Goal: Task Accomplishment & Management: Use online tool/utility

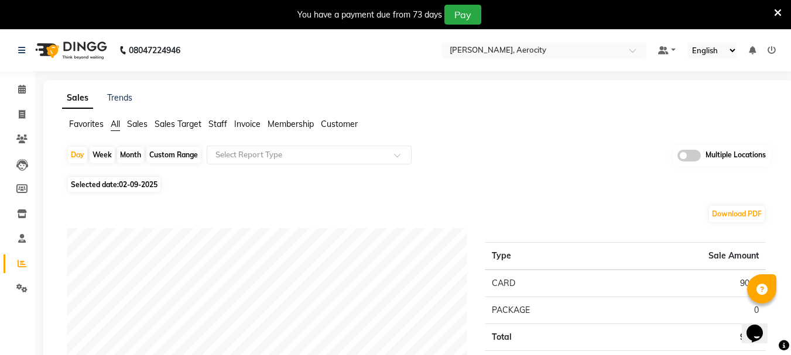
click at [138, 158] on div "Month" at bounding box center [130, 155] width 27 height 16
select select "9"
select select "2025"
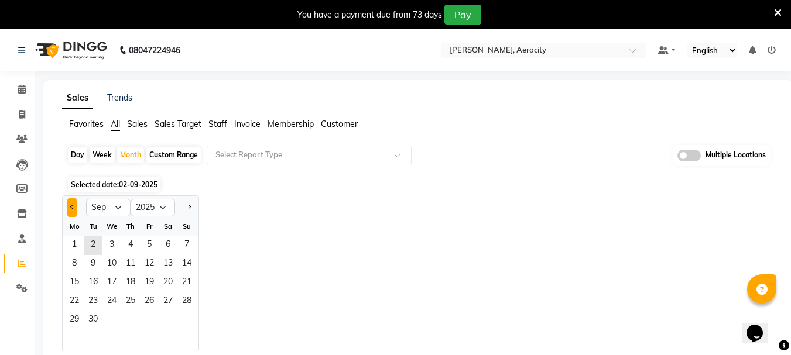
click at [70, 211] on button "Previous month" at bounding box center [71, 207] width 9 height 19
select select "8"
click at [148, 249] on span "1" at bounding box center [149, 246] width 19 height 19
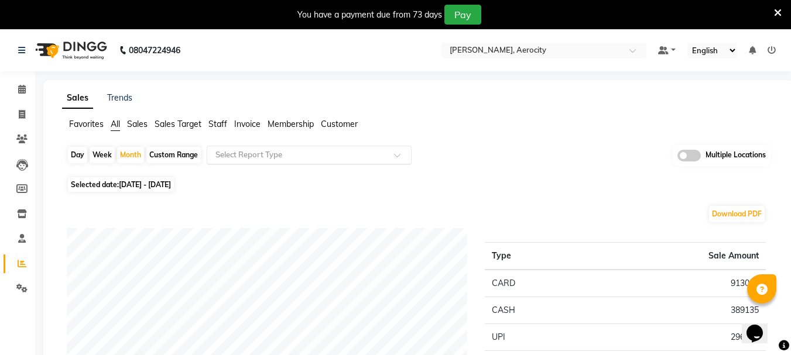
click at [319, 156] on input "text" at bounding box center [297, 155] width 169 height 12
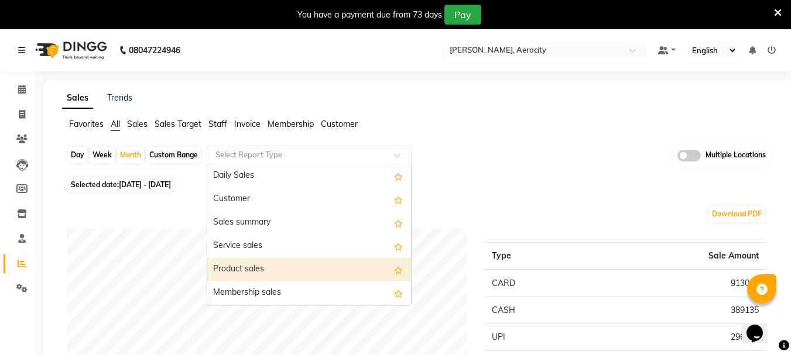
click at [303, 272] on div "Product sales" at bounding box center [309, 269] width 204 height 23
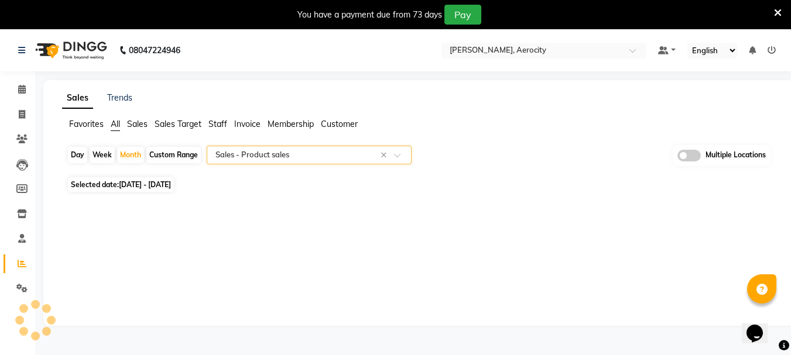
select select "full_report"
select select "csv"
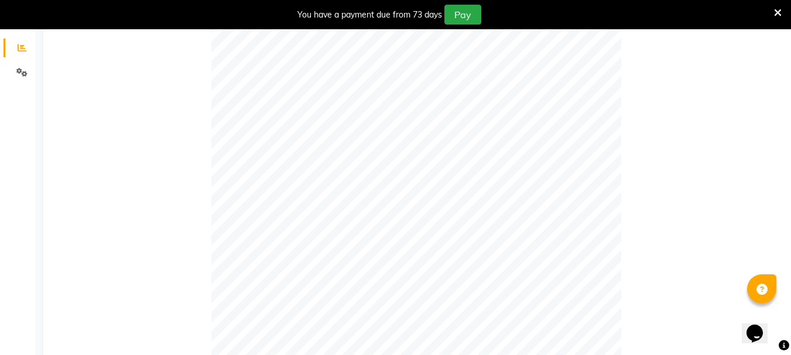
scroll to position [99, 0]
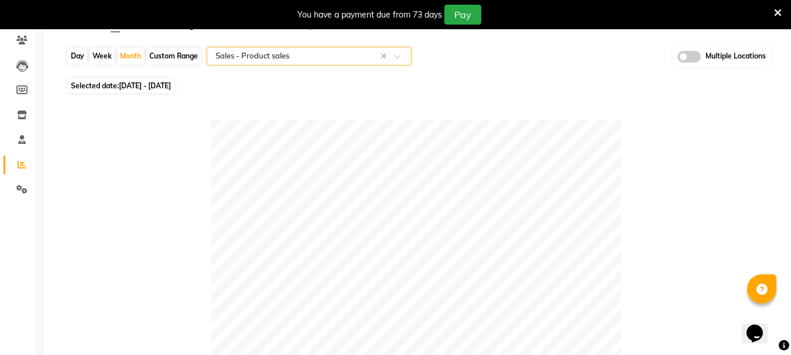
click at [160, 84] on span "01-08-2025 - 31-08-2025" at bounding box center [145, 85] width 52 height 9
select select "8"
select select "2025"
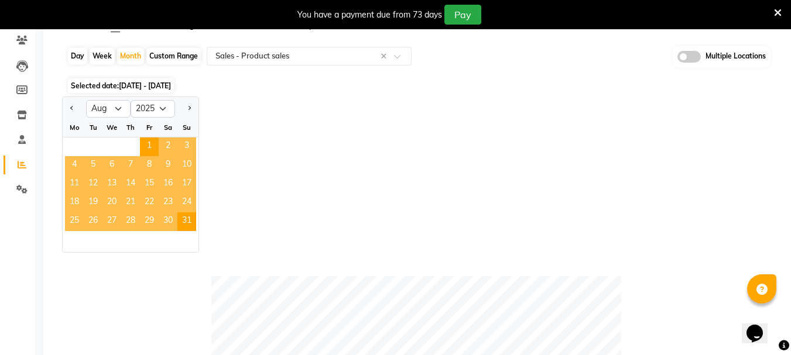
click at [65, 108] on div at bounding box center [74, 109] width 23 height 19
click at [71, 107] on span "Previous month" at bounding box center [72, 108] width 4 height 4
select select "7"
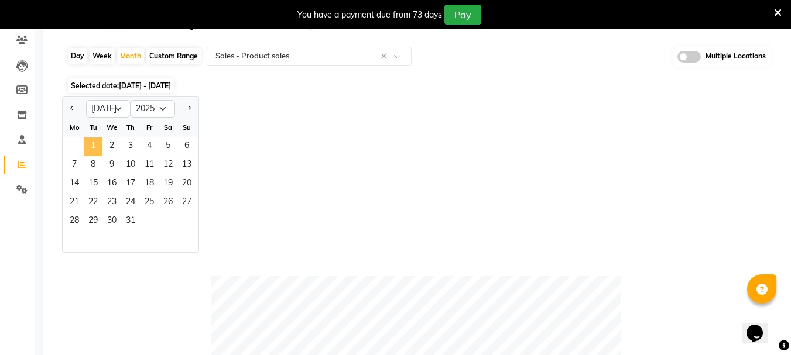
click at [90, 148] on span "1" at bounding box center [93, 147] width 19 height 19
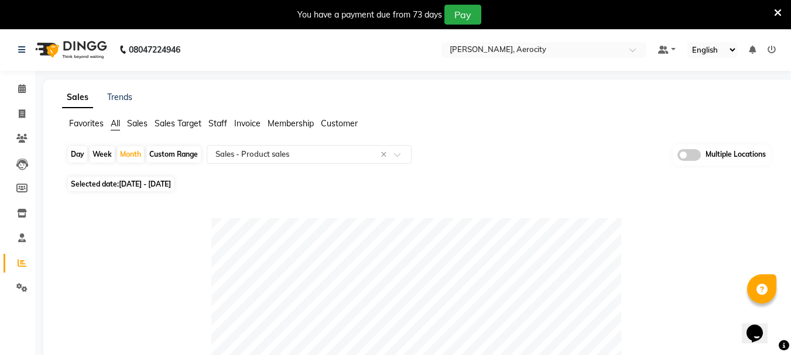
scroll to position [0, 0]
click at [289, 168] on div "Day Week Month Custom Range Select Report Type × Sales - Product sales × Multip…" at bounding box center [419, 159] width 704 height 29
click at [289, 154] on input "text" at bounding box center [297, 155] width 169 height 12
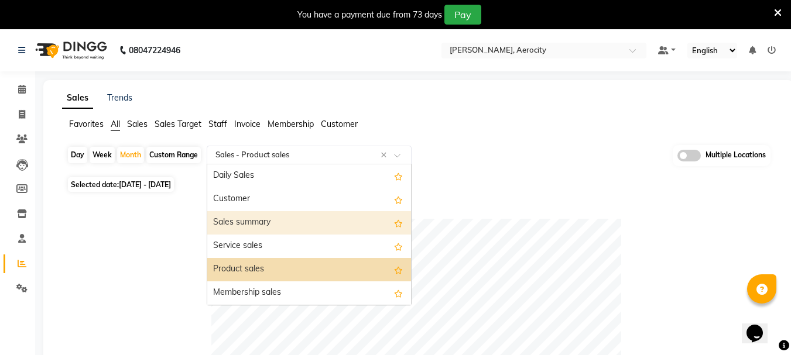
click at [161, 183] on span "01-07-2025 - 31-07-2025" at bounding box center [145, 184] width 52 height 9
select select "7"
select select "2025"
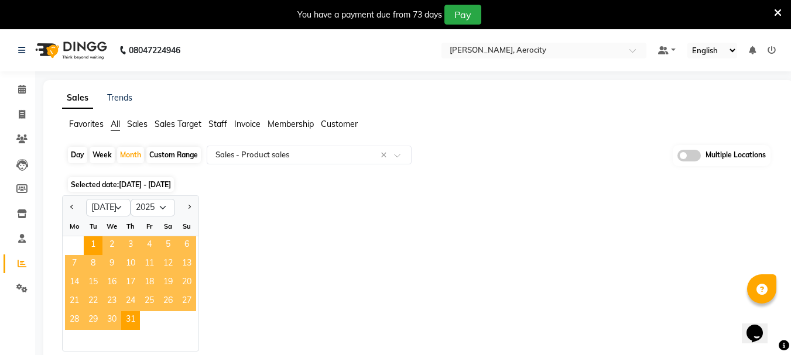
click at [194, 207] on div at bounding box center [186, 207] width 23 height 19
click at [193, 205] on button "Next month" at bounding box center [188, 207] width 9 height 19
select select "8"
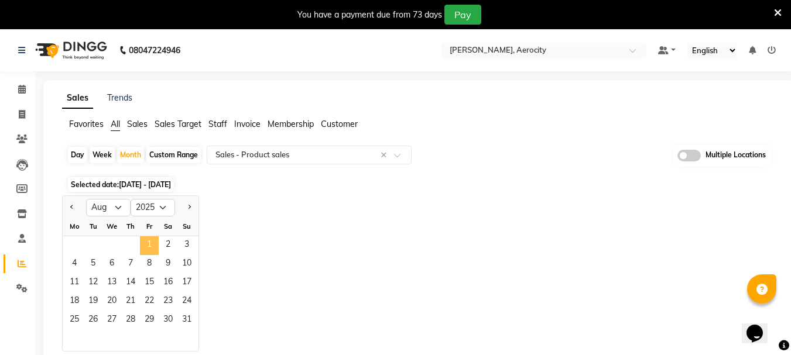
click at [154, 243] on span "1" at bounding box center [149, 246] width 19 height 19
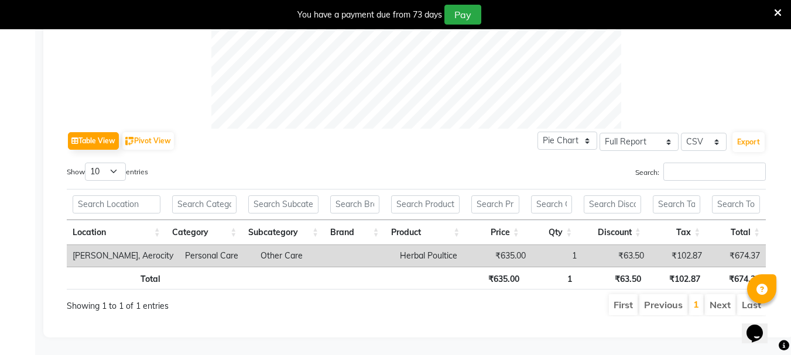
click at [394, 249] on td "Herbal Poultice" at bounding box center [434, 256] width 80 height 22
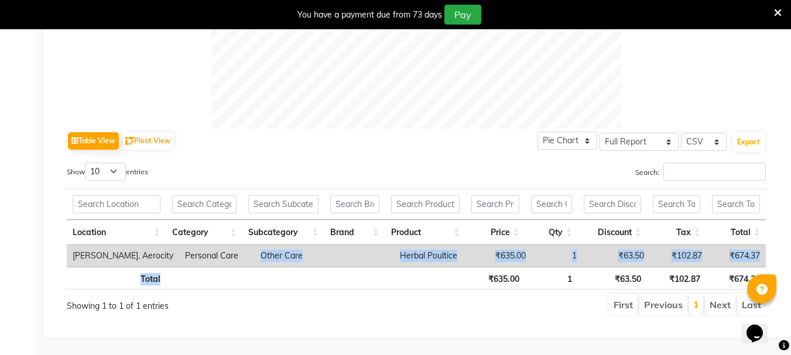
click at [232, 258] on div "Location Category Subcategory Brand Product Price Qty Discount Tax Total Locati…" at bounding box center [416, 240] width 699 height 108
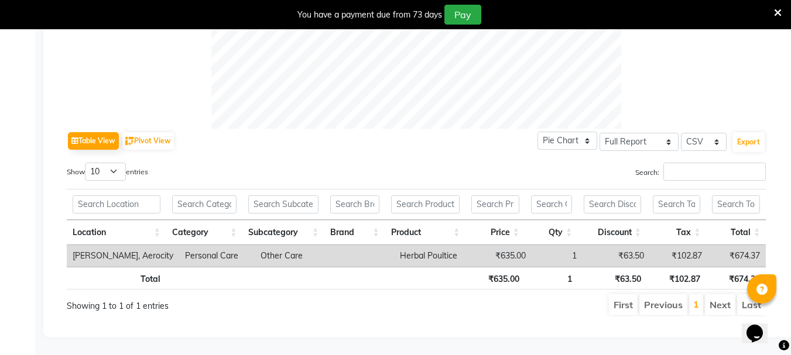
click at [179, 246] on td "Personal Care" at bounding box center [217, 256] width 76 height 22
click at [121, 245] on td "[PERSON_NAME], Aerocity" at bounding box center [123, 256] width 112 height 22
drag, startPoint x: 218, startPoint y: 248, endPoint x: 252, endPoint y: 251, distance: 34.6
click at [218, 248] on td "Personal Care" at bounding box center [217, 256] width 76 height 22
click at [449, 267] on th at bounding box center [425, 278] width 81 height 23
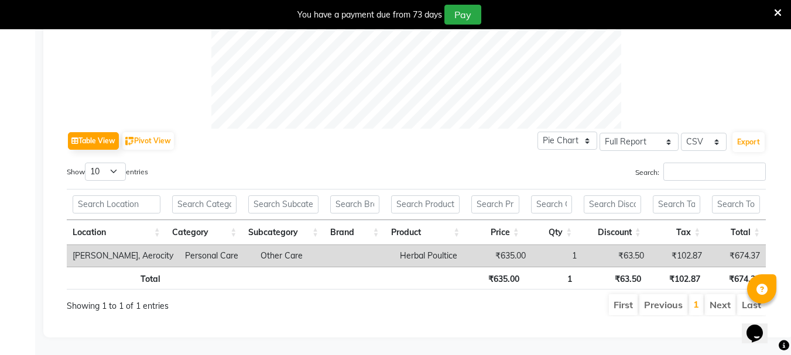
drag, startPoint x: 581, startPoint y: 255, endPoint x: 588, endPoint y: 255, distance: 6.4
click at [588, 255] on td "₹63.50" at bounding box center [616, 256] width 67 height 22
click at [695, 245] on td "₹102.87" at bounding box center [679, 256] width 58 height 22
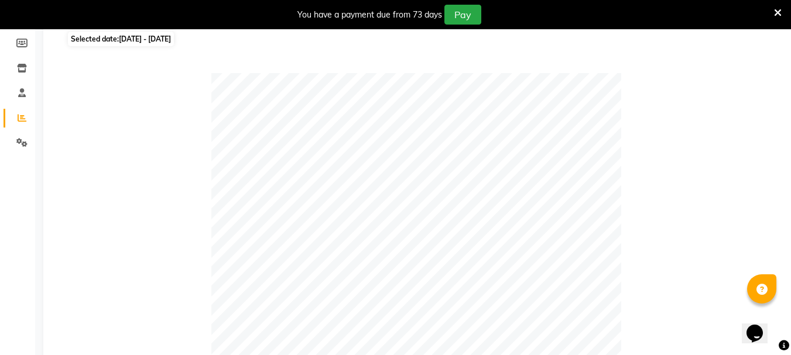
scroll to position [40, 0]
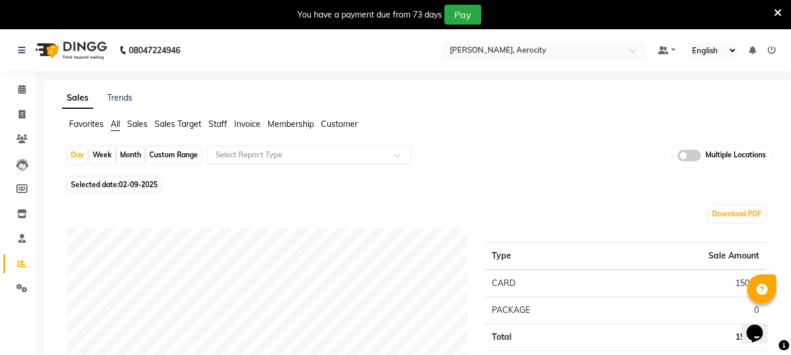
click at [522, 54] on input "text" at bounding box center [532, 52] width 170 height 12
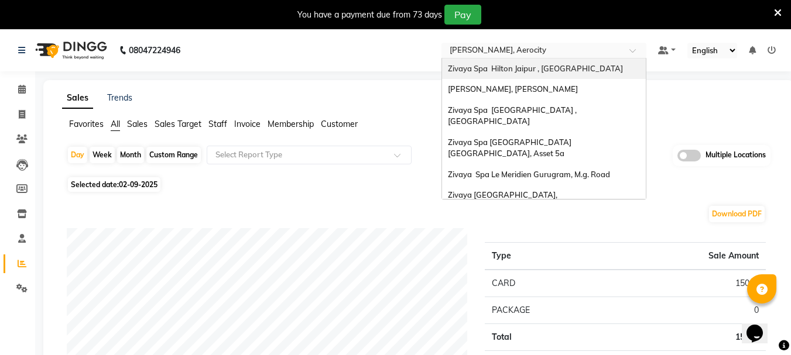
click at [530, 73] on div "Zivaya Spa Hilton Jaipur , Jaipur" at bounding box center [544, 69] width 204 height 21
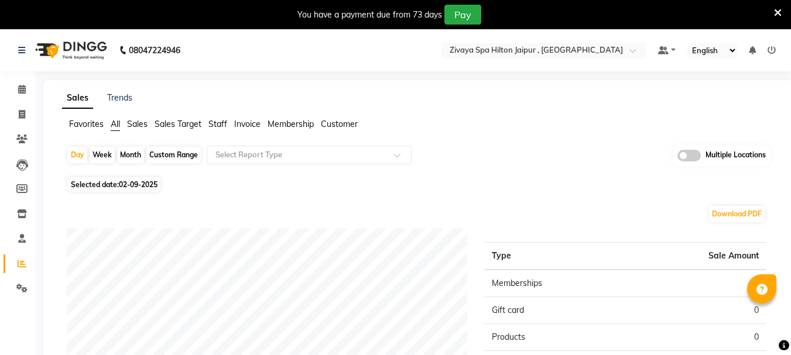
click at [532, 56] on input "text" at bounding box center [532, 52] width 170 height 12
click at [540, 47] on input "text" at bounding box center [532, 52] width 170 height 12
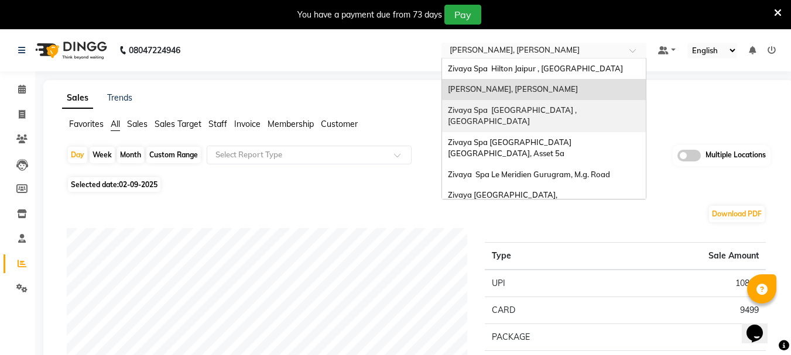
click at [539, 116] on div "Zivaya Spa [GEOGRAPHIC_DATA] , [GEOGRAPHIC_DATA]" at bounding box center [544, 116] width 204 height 32
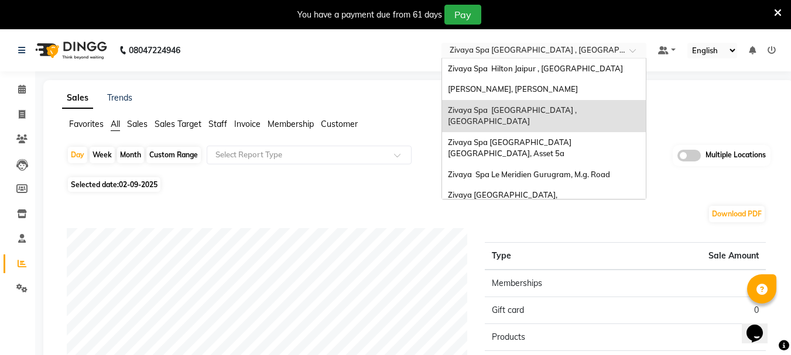
click at [519, 55] on input "text" at bounding box center [532, 52] width 170 height 12
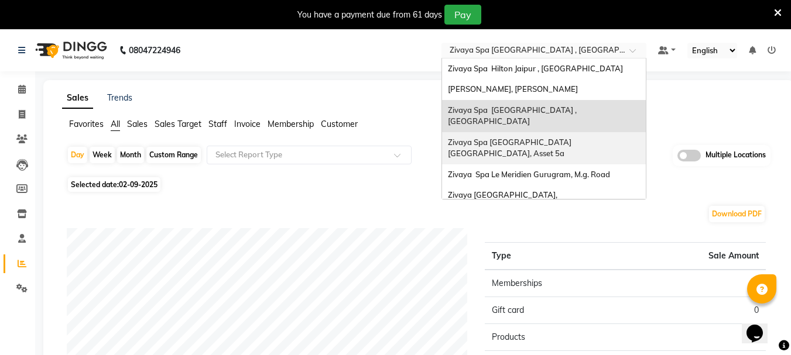
click at [522, 132] on div "Zivaya Spa [GEOGRAPHIC_DATA] [GEOGRAPHIC_DATA], Asset 5a" at bounding box center [544, 148] width 204 height 32
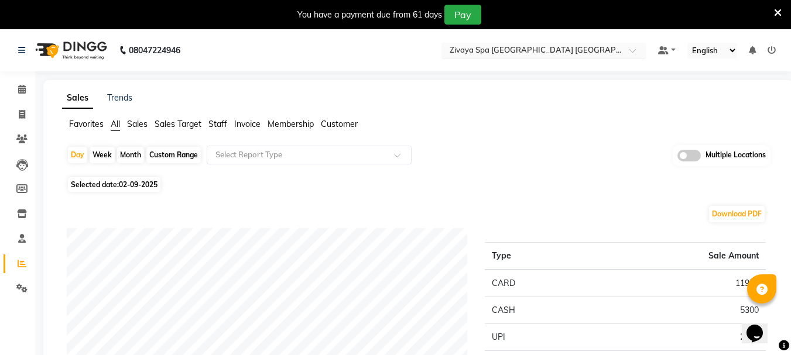
click at [488, 48] on input "text" at bounding box center [532, 52] width 170 height 12
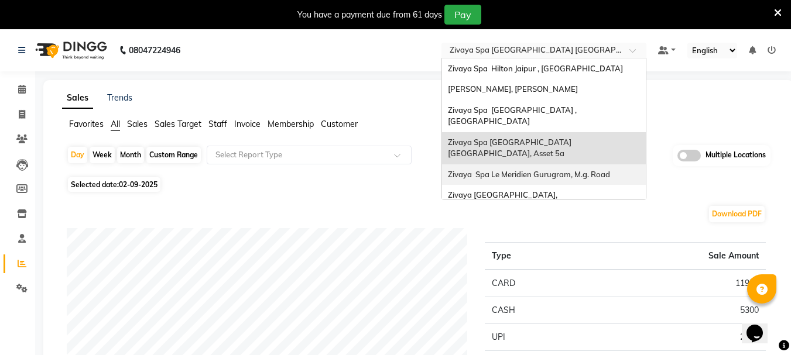
click at [529, 165] on div "Zivaya Spa Le Meridien Gurugram, M.g. Road" at bounding box center [544, 175] width 204 height 21
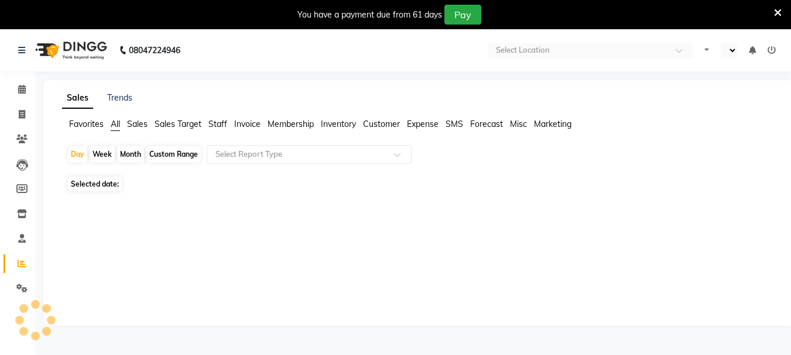
select select "en"
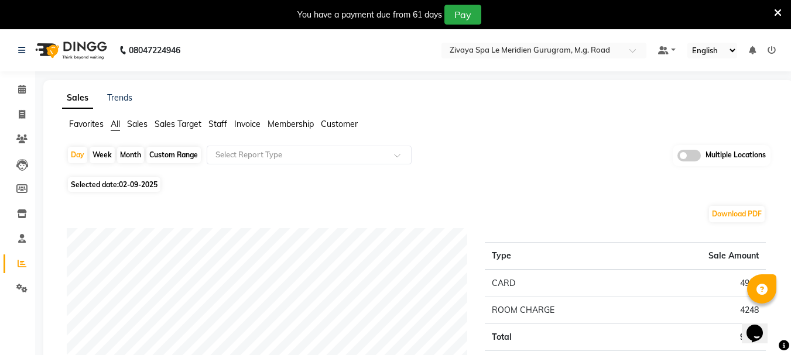
click at [471, 60] on nav "08047224946 Select Location × Zivaya Spa Le Meridien Gurugram, M.g. Road Defaul…" at bounding box center [395, 50] width 791 height 42
click at [476, 46] on input "text" at bounding box center [532, 52] width 170 height 12
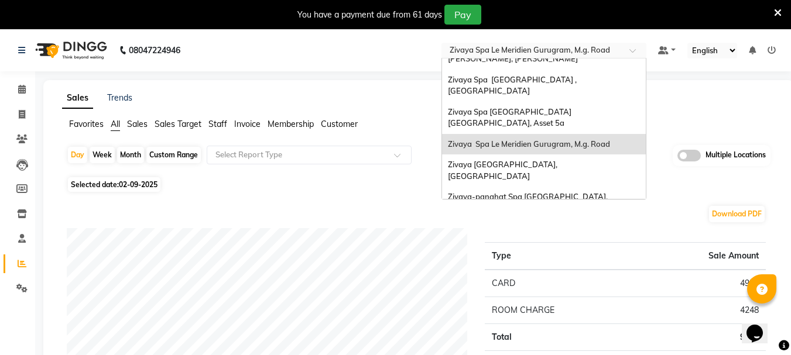
scroll to position [59, 0]
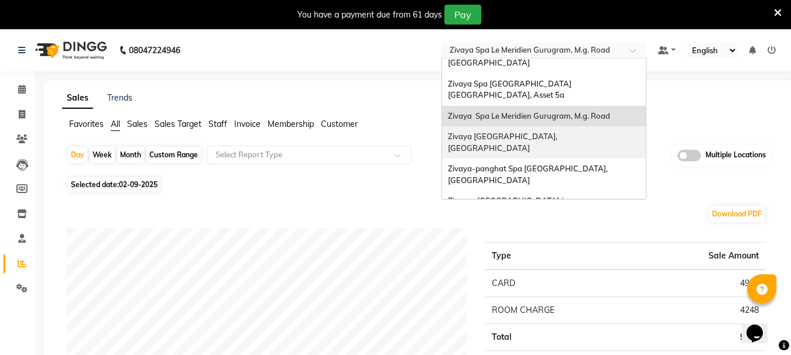
click at [546, 126] on div "Zivaya [GEOGRAPHIC_DATA], [GEOGRAPHIC_DATA]" at bounding box center [544, 142] width 204 height 32
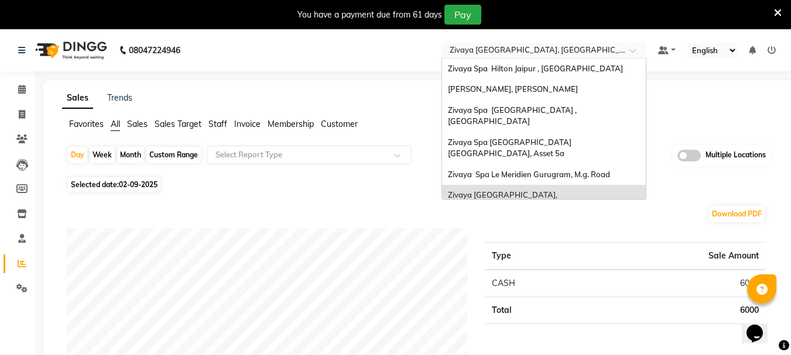
click at [523, 49] on input "text" at bounding box center [532, 52] width 170 height 12
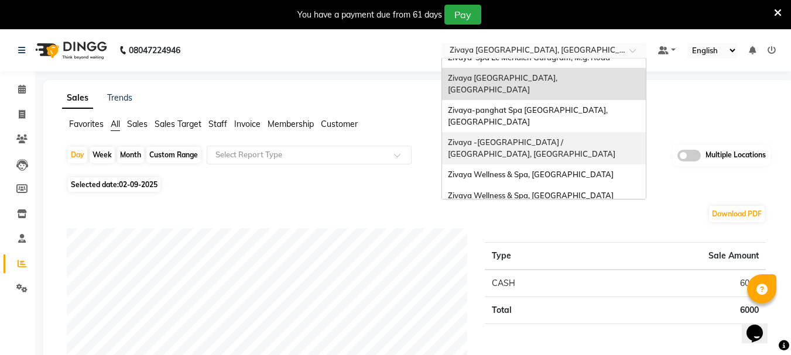
scroll to position [59, 0]
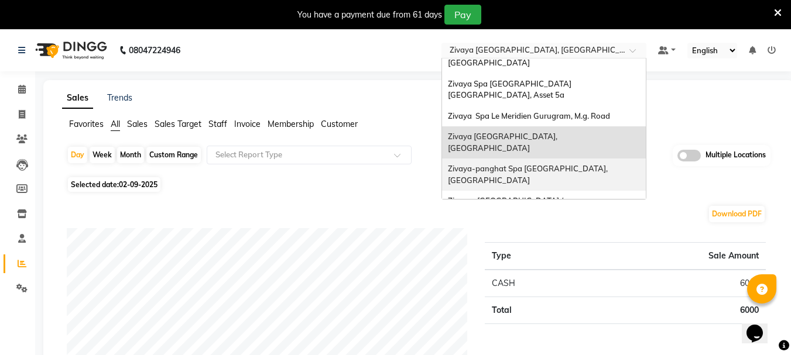
click at [555, 164] on span "Zivaya-panghat Spa [GEOGRAPHIC_DATA], [GEOGRAPHIC_DATA]" at bounding box center [529, 174] width 162 height 21
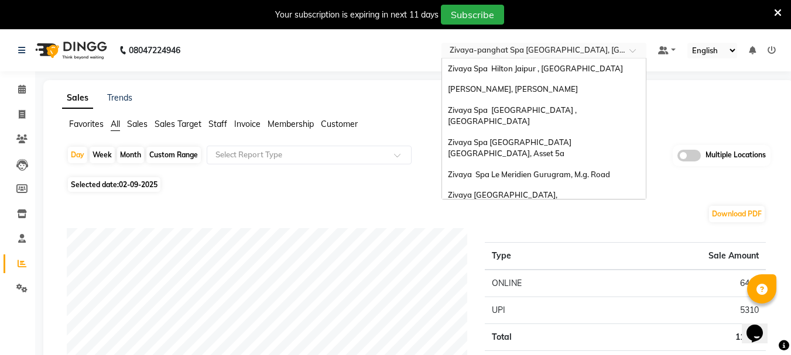
click at [537, 54] on input "text" at bounding box center [532, 52] width 170 height 12
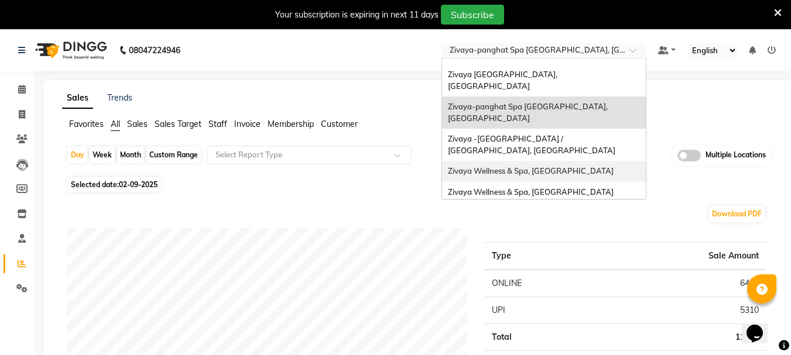
click at [560, 161] on div "Zivaya Wellness & Spa, [GEOGRAPHIC_DATA]" at bounding box center [544, 171] width 204 height 21
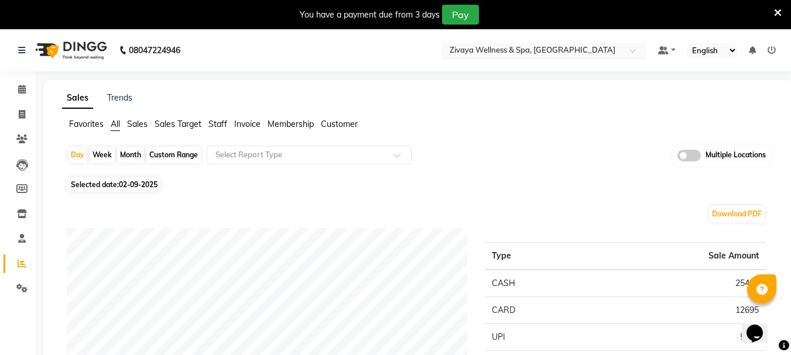
click at [488, 56] on input "text" at bounding box center [532, 52] width 170 height 12
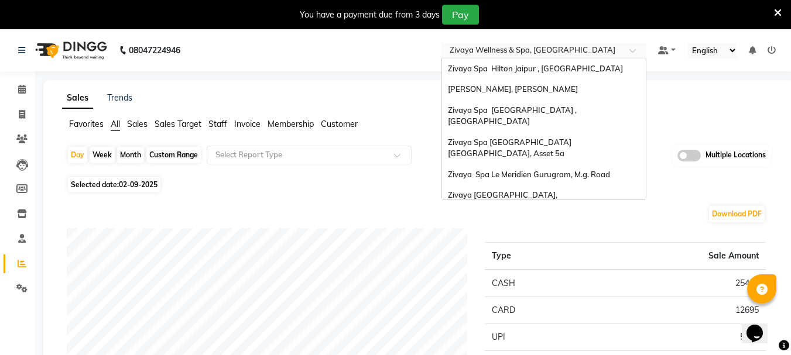
scroll to position [121, 0]
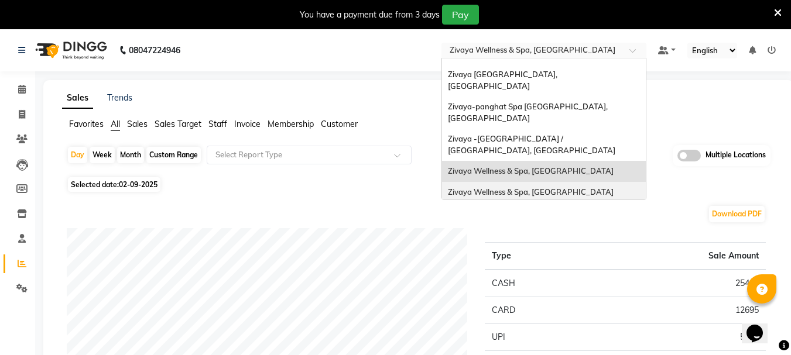
click at [525, 187] on span "Zivaya Wellness & Spa, [GEOGRAPHIC_DATA]" at bounding box center [531, 191] width 166 height 9
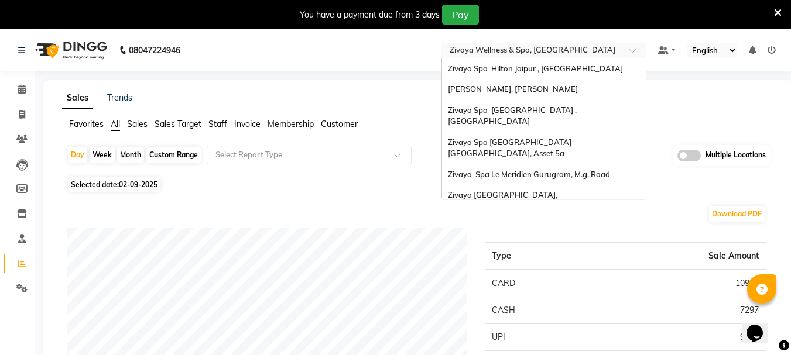
click at [583, 43] on div "Select Location × Zivaya Wellness & Spa, Ahmedabad Airport" at bounding box center [543, 51] width 205 height 16
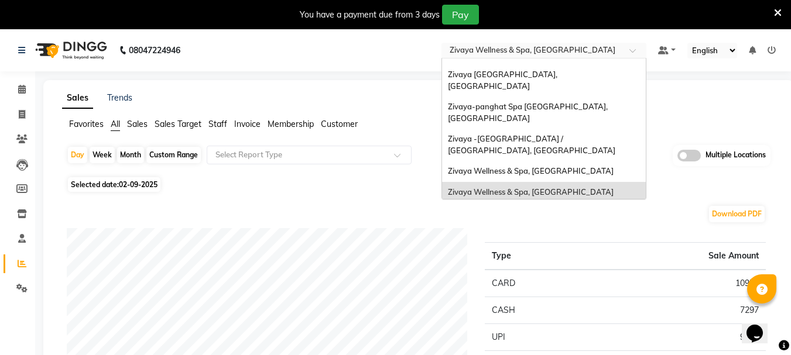
click at [552, 224] on div "[PERSON_NAME], Aerocity" at bounding box center [544, 234] width 204 height 21
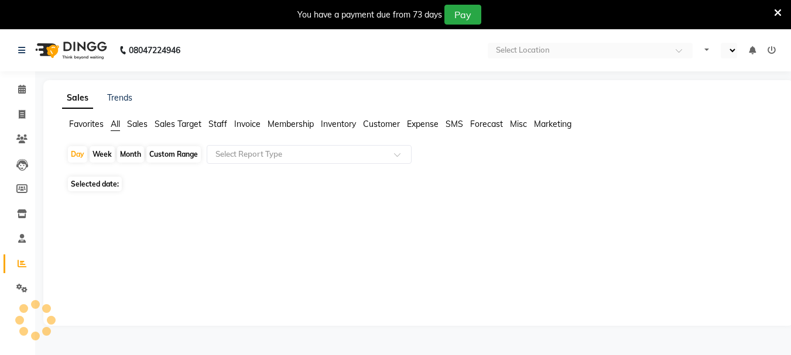
select select "en"
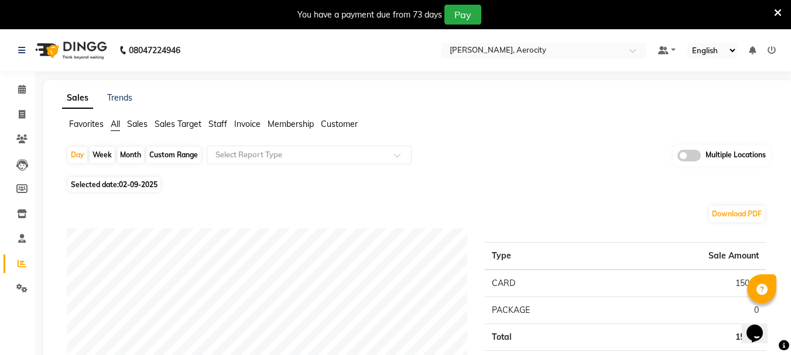
click at [527, 47] on input "text" at bounding box center [532, 52] width 170 height 12
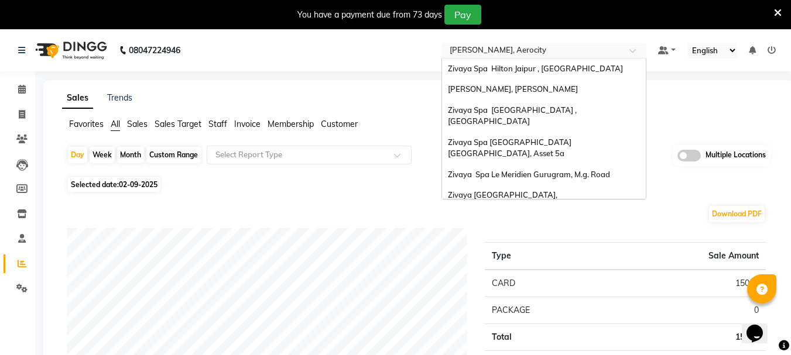
scroll to position [121, 0]
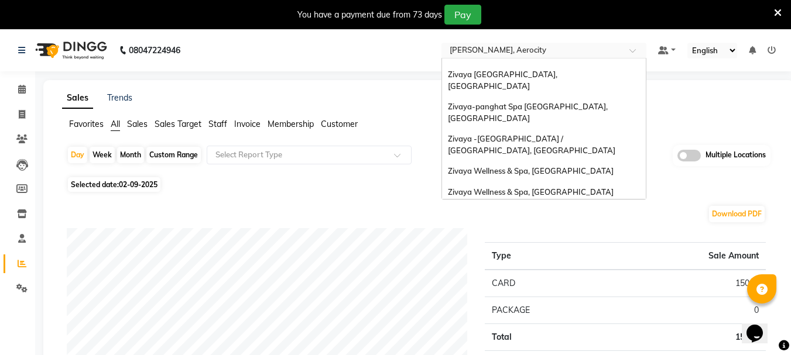
click at [542, 208] on span "The Qalm Spa, Meghdoot Garden" at bounding box center [507, 212] width 119 height 9
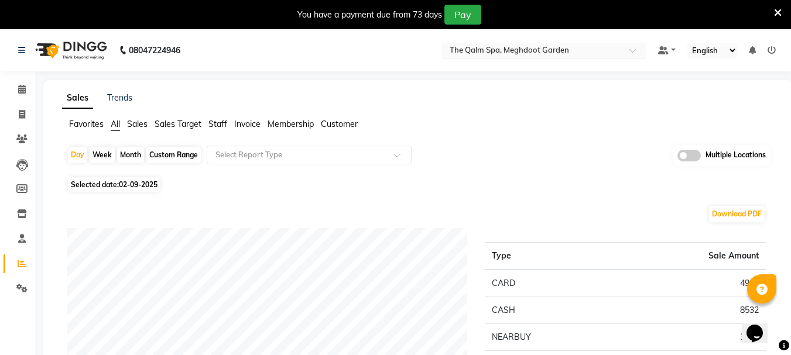
click at [486, 46] on input "text" at bounding box center [532, 52] width 170 height 12
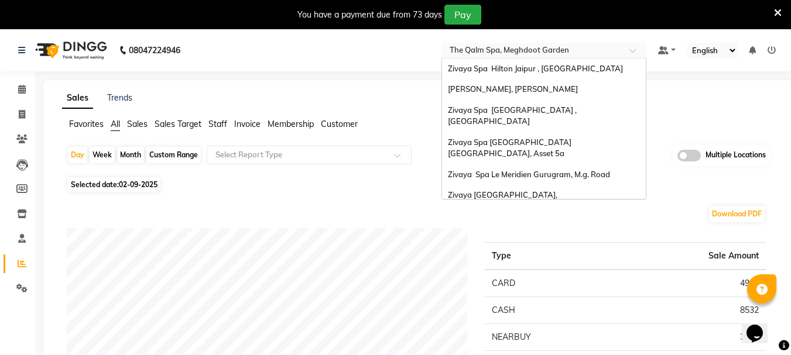
scroll to position [121, 0]
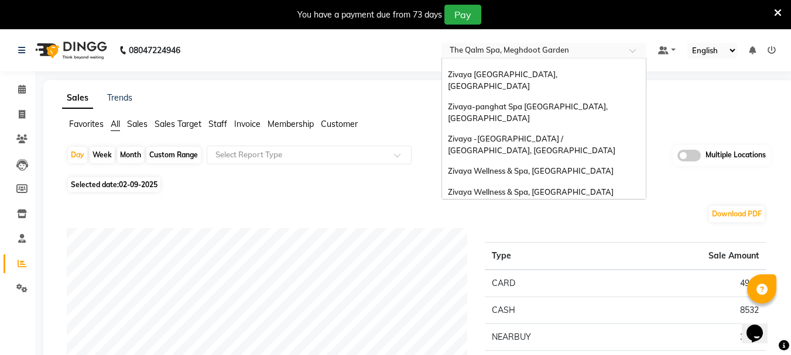
click at [533, 224] on div "[PERSON_NAME], Aerocity" at bounding box center [544, 234] width 204 height 21
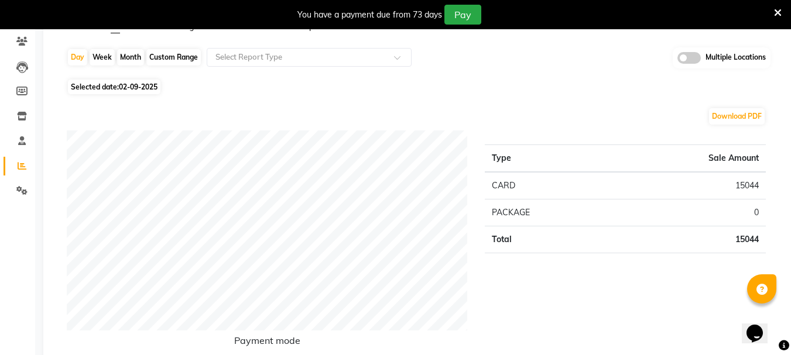
scroll to position [117, 0]
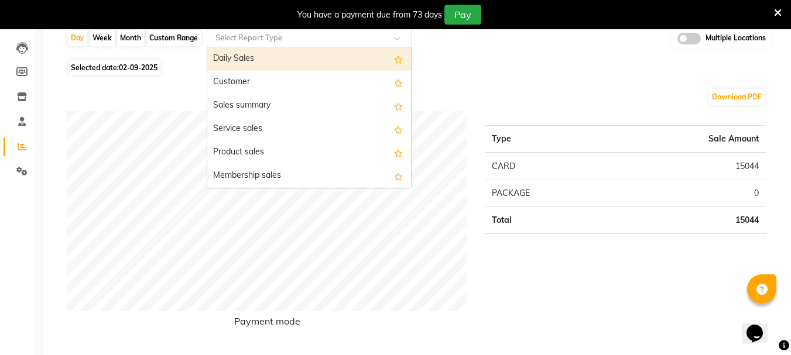
click at [328, 31] on div "Select Report Type" at bounding box center [309, 38] width 205 height 19
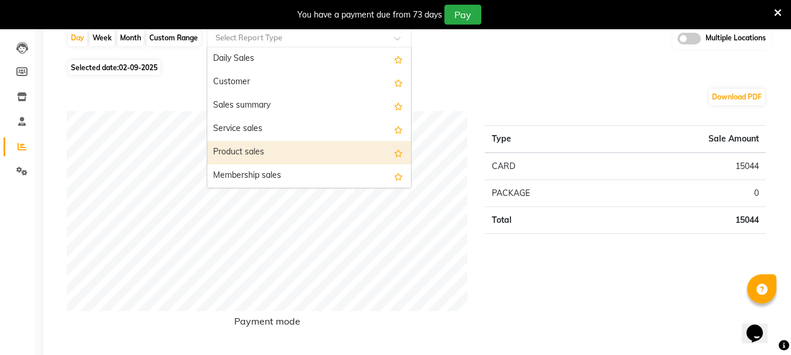
click at [286, 143] on div "Product sales" at bounding box center [309, 152] width 204 height 23
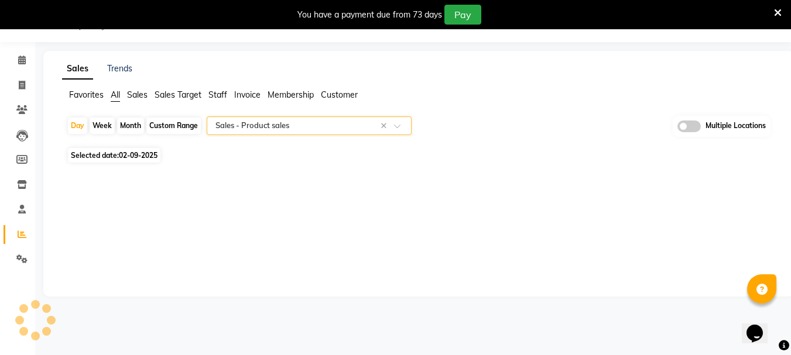
scroll to position [29, 0]
click at [693, 129] on span at bounding box center [688, 127] width 23 height 12
click at [677, 128] on input "checkbox" at bounding box center [677, 128] width 0 height 0
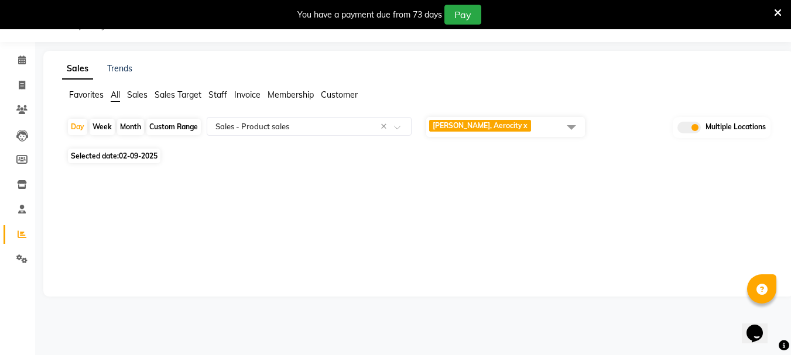
click at [565, 128] on span at bounding box center [571, 127] width 23 height 22
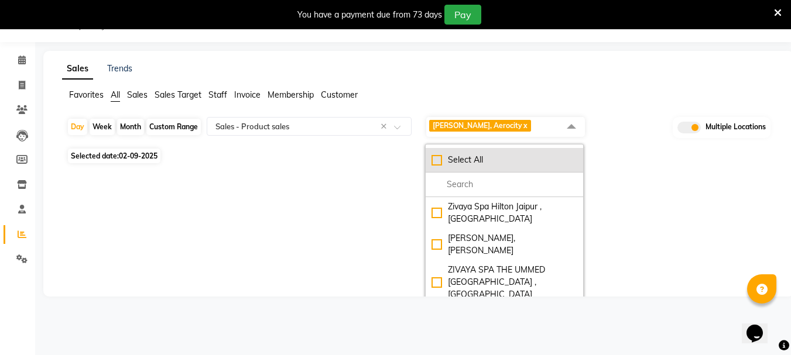
click at [463, 156] on div "Select All" at bounding box center [505, 160] width 146 height 12
checkbox input "true"
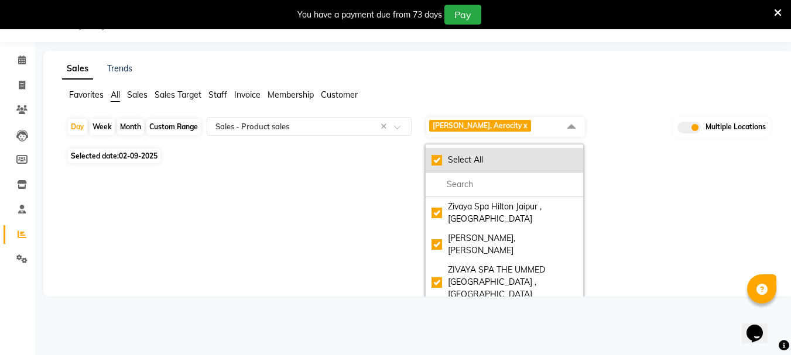
checkbox input "true"
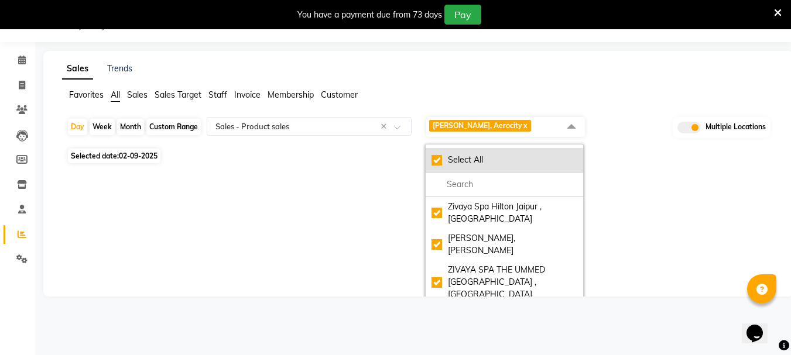
checkbox input "true"
select select "full_report"
select select "csv"
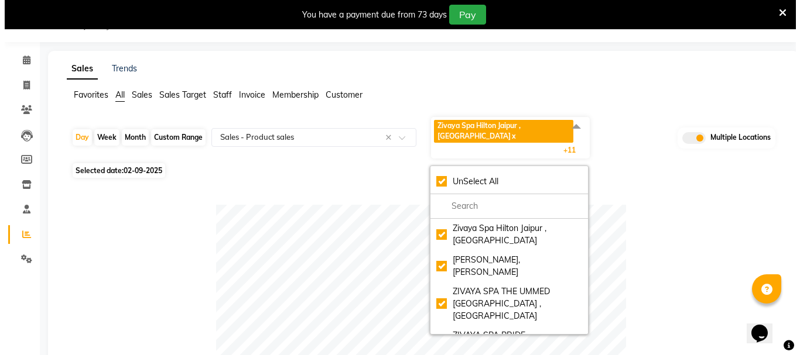
scroll to position [0, 0]
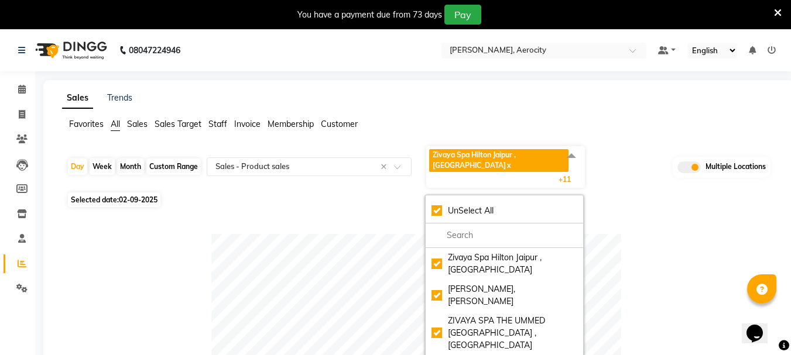
click at [768, 50] on icon at bounding box center [772, 50] width 8 height 8
